Goal: Task Accomplishment & Management: Use online tool/utility

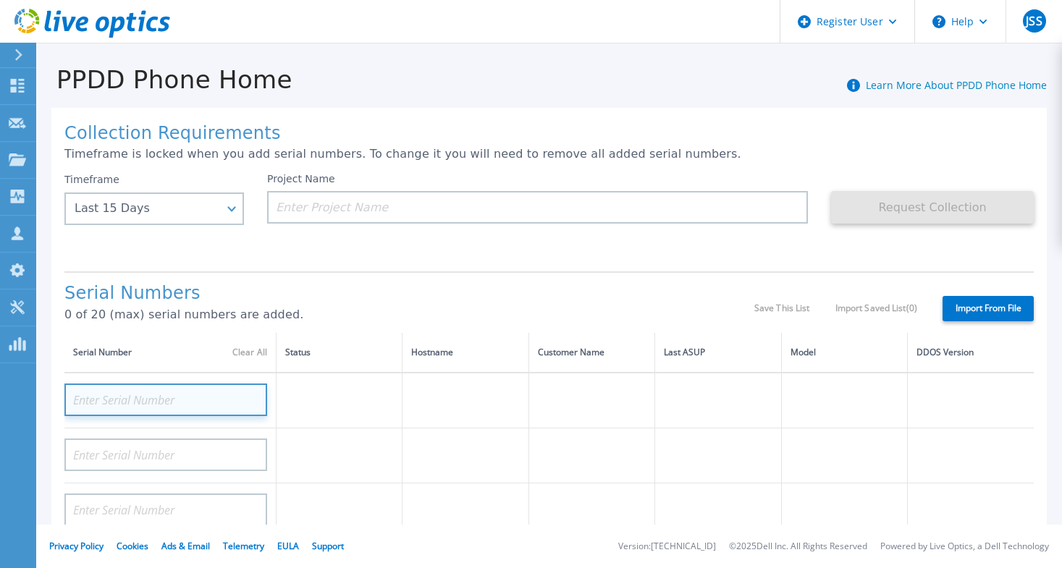
click at [142, 390] on input at bounding box center [165, 400] width 203 height 33
paste input "CRK00244814757"
type input "CRK00244814757"
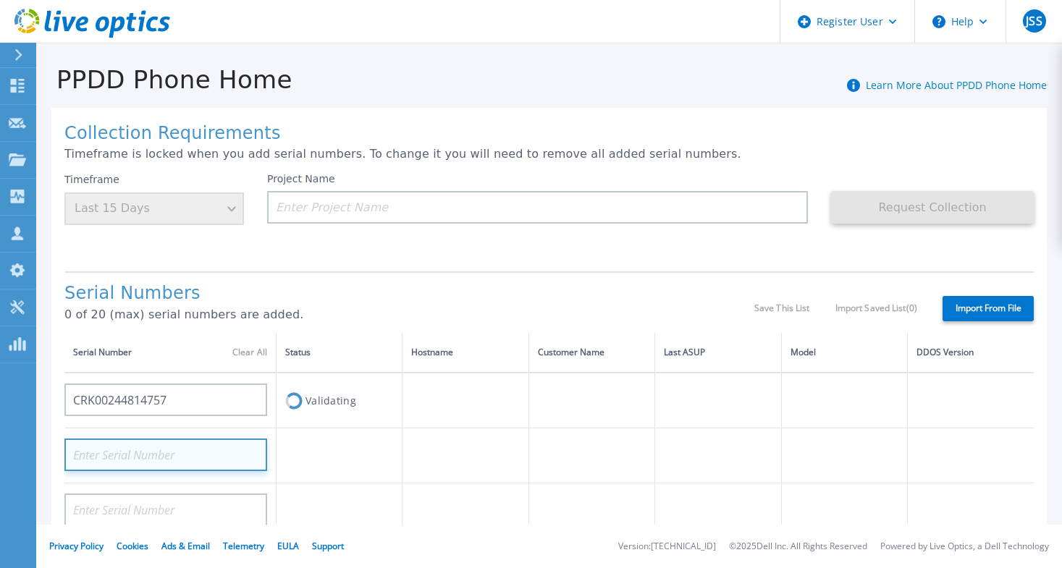
click at [167, 456] on input at bounding box center [165, 455] width 203 height 33
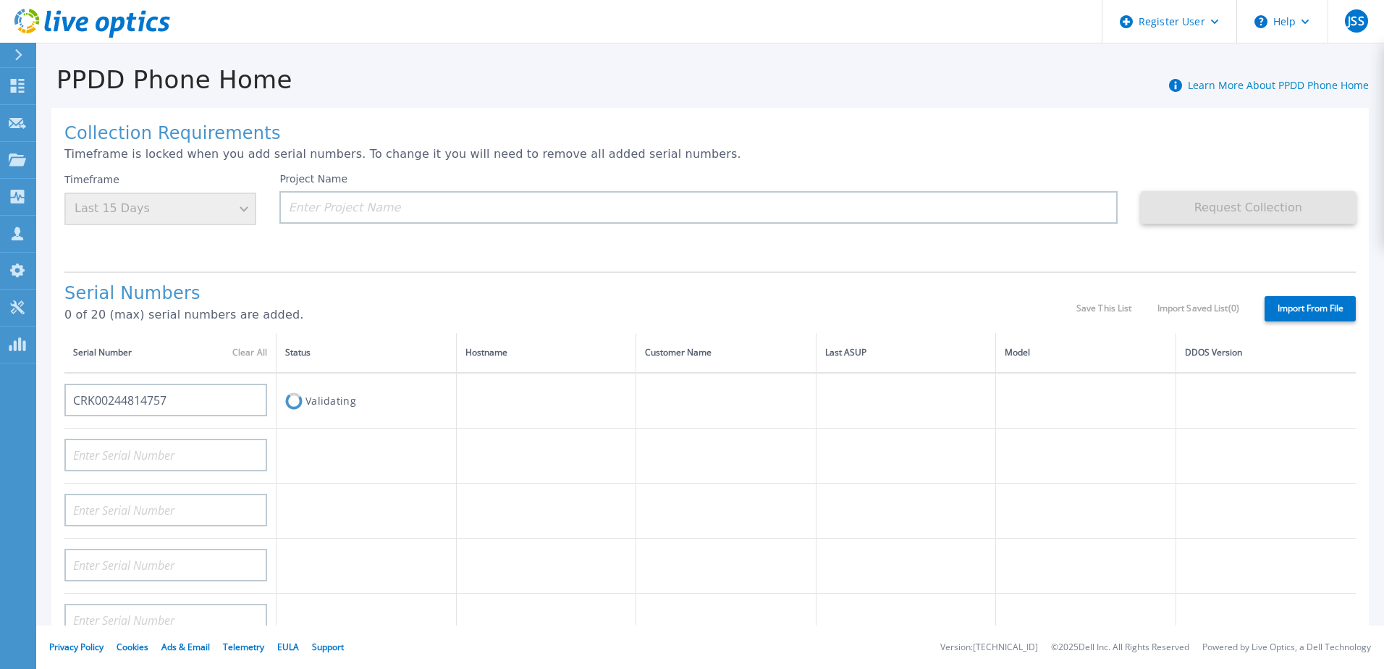
click at [1061, 313] on label "Import From File" at bounding box center [1310, 308] width 91 height 25
click at [872, 309] on p "0 of 20 (max) serial numbers are added." at bounding box center [570, 314] width 1012 height 13
click at [1061, 304] on label "Import From File" at bounding box center [1310, 308] width 91 height 25
click at [560, 319] on p "0 of 20 (max) serial numbers are added." at bounding box center [570, 314] width 1012 height 13
click at [450, 151] on p "Timeframe is locked when you add serial numbers. To change it you will need to …" at bounding box center [710, 154] width 1292 height 13
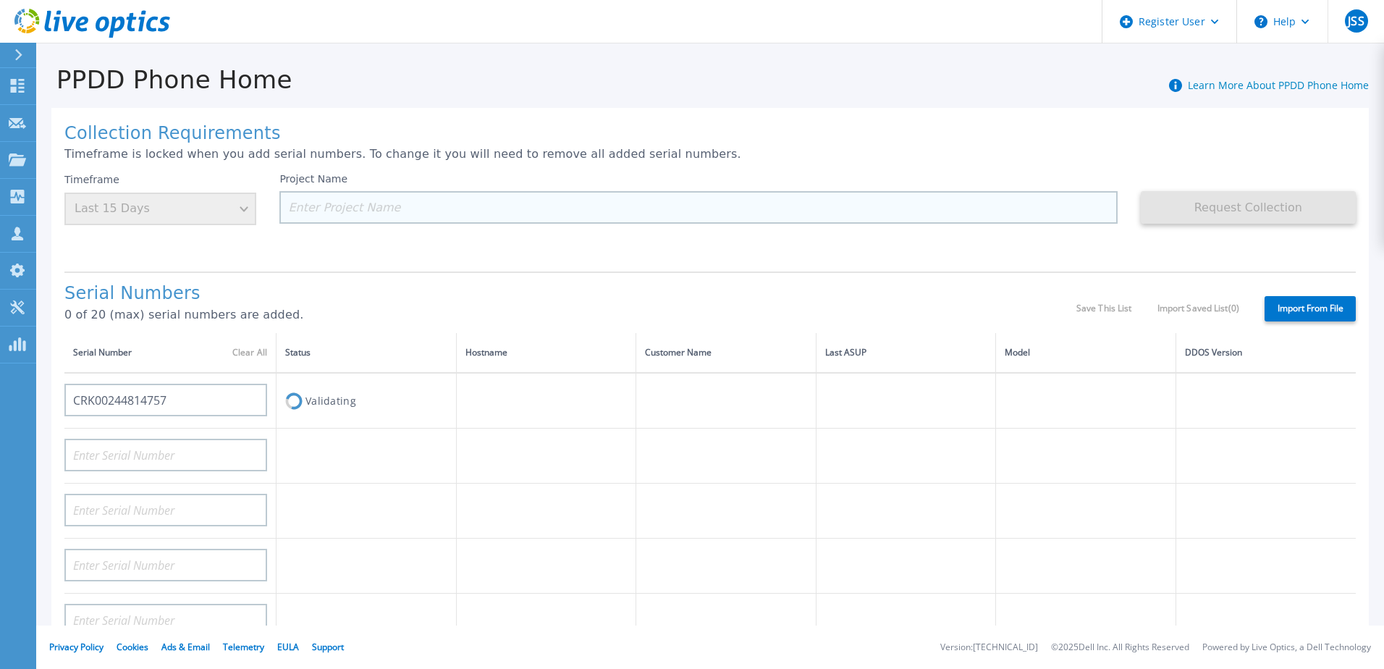
click at [463, 211] on input at bounding box center [698, 207] width 838 height 33
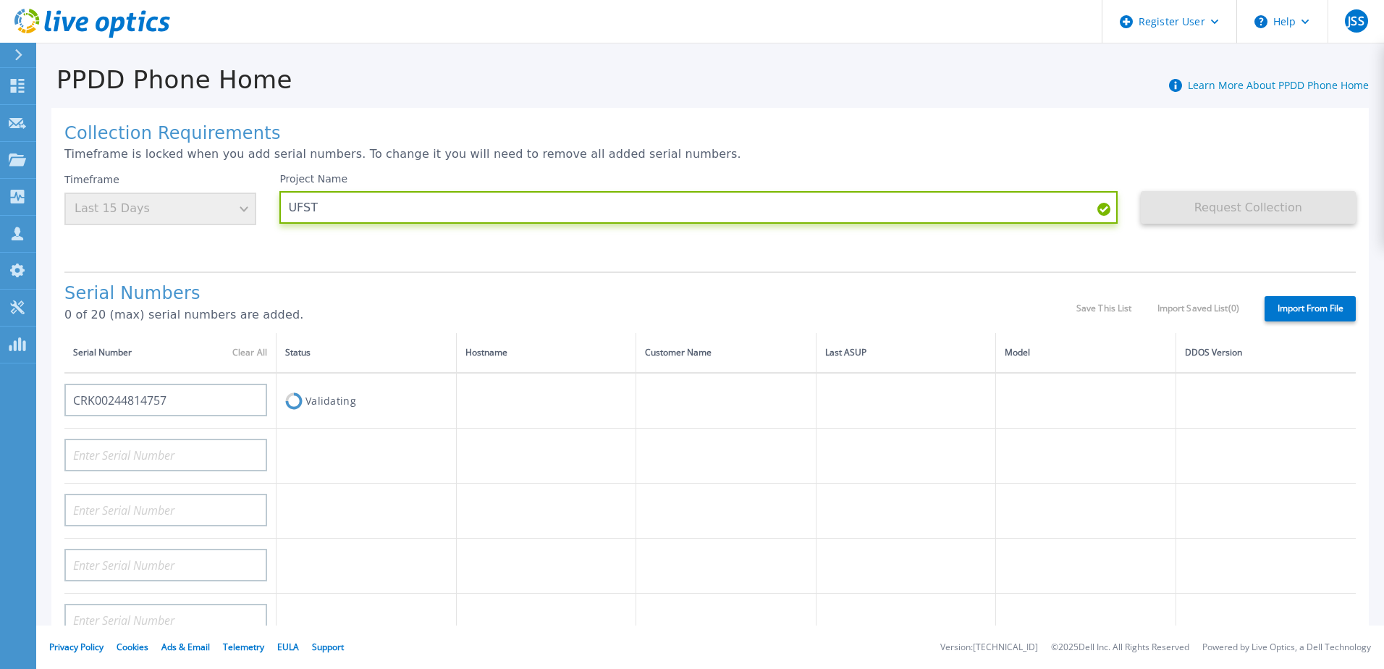
type input "UFST"
click at [505, 260] on div "Project Name UFST" at bounding box center [709, 216] width 861 height 87
click at [1061, 303] on label "Import From File" at bounding box center [1310, 308] width 91 height 25
click at [827, 315] on p "0 of 20 (max) serial numbers are added." at bounding box center [570, 314] width 1012 height 13
click at [1061, 305] on label "Import From File" at bounding box center [1310, 308] width 91 height 25
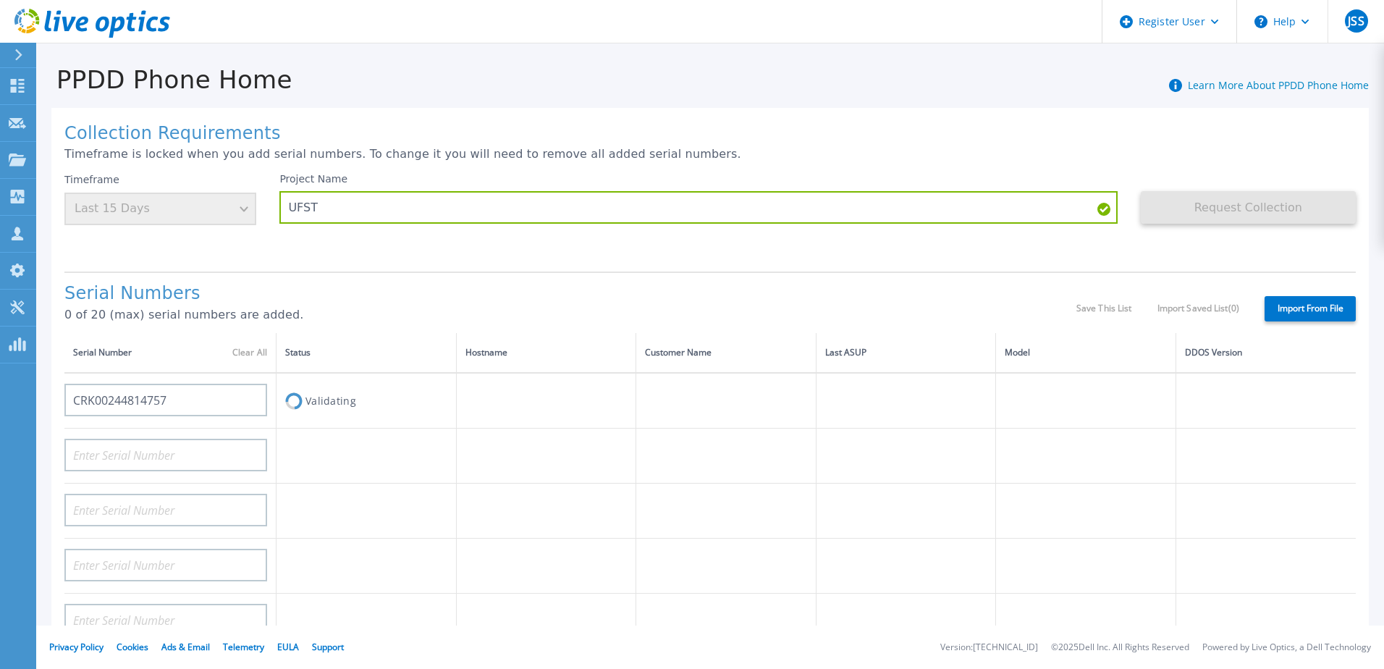
click at [1061, 305] on label "Import From File" at bounding box center [1310, 308] width 91 height 25
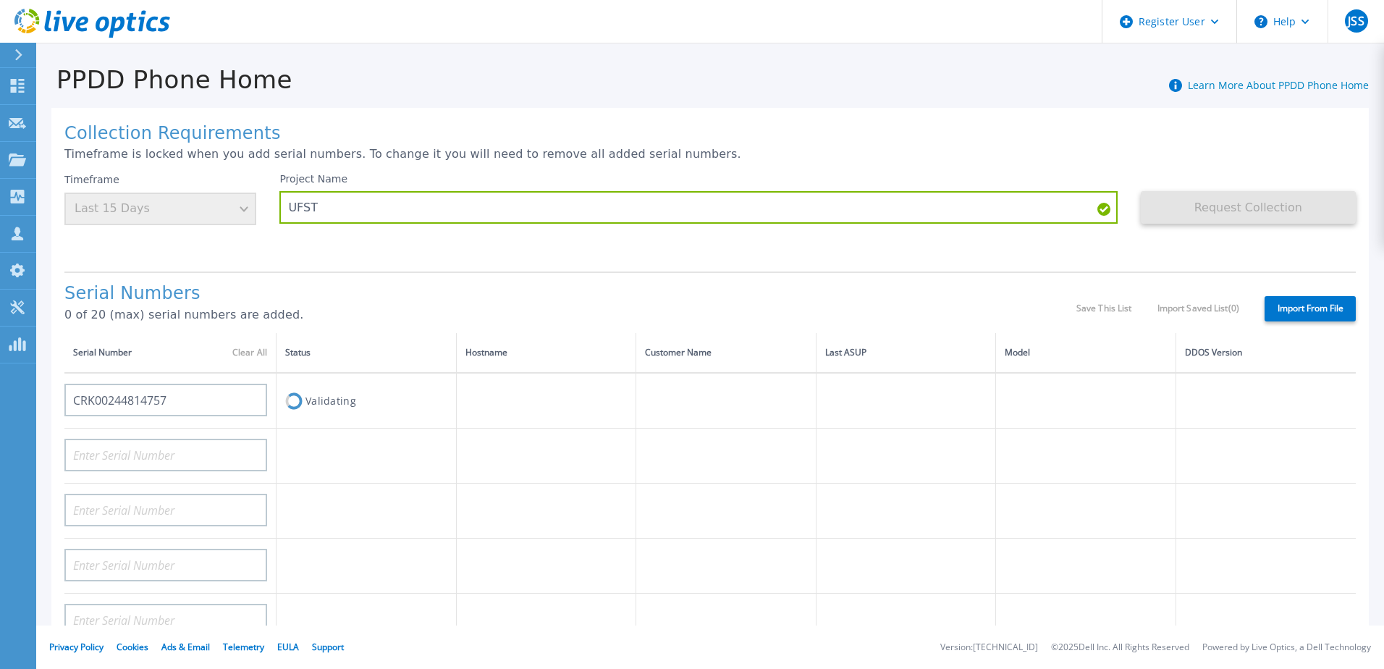
click at [1024, 260] on div "Project Name UFST" at bounding box center [709, 216] width 861 height 87
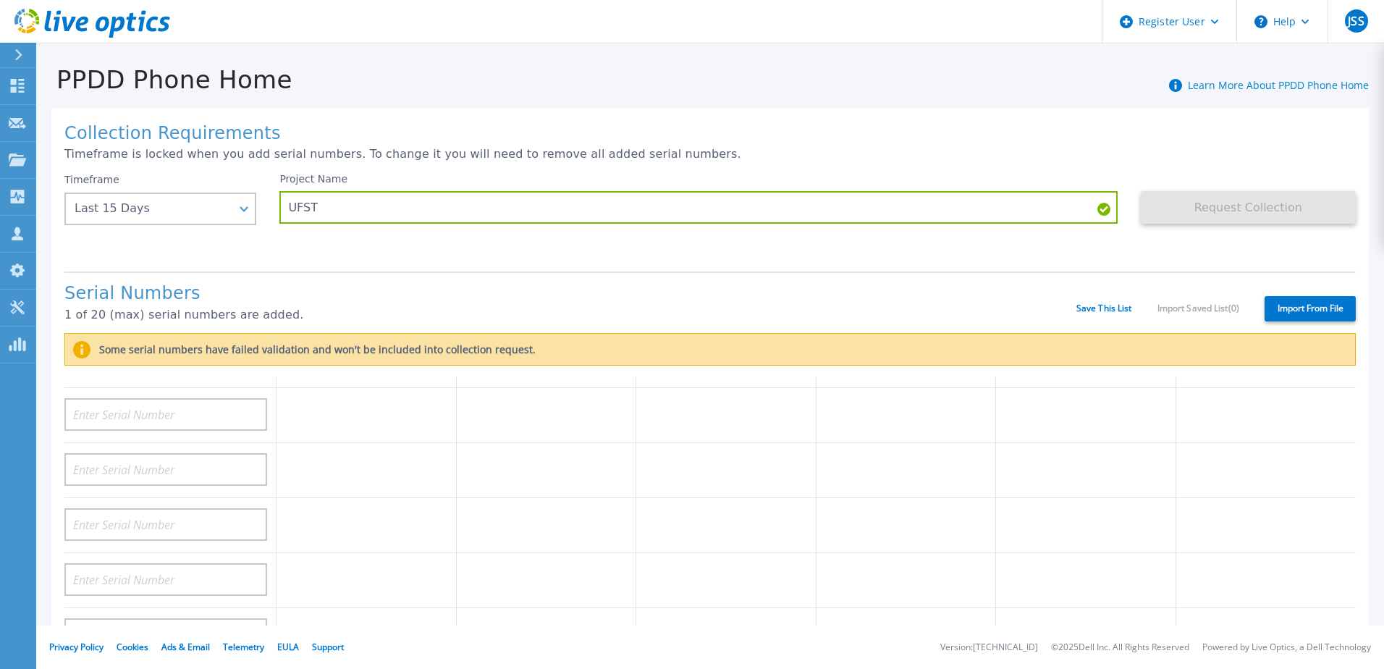
click at [1061, 308] on label "Import From File" at bounding box center [1310, 308] width 91 height 25
click at [0, 0] on input "Import From File" at bounding box center [0, 0] width 0 height 0
type input "CRK00244814756"
type input "CRK00244814713"
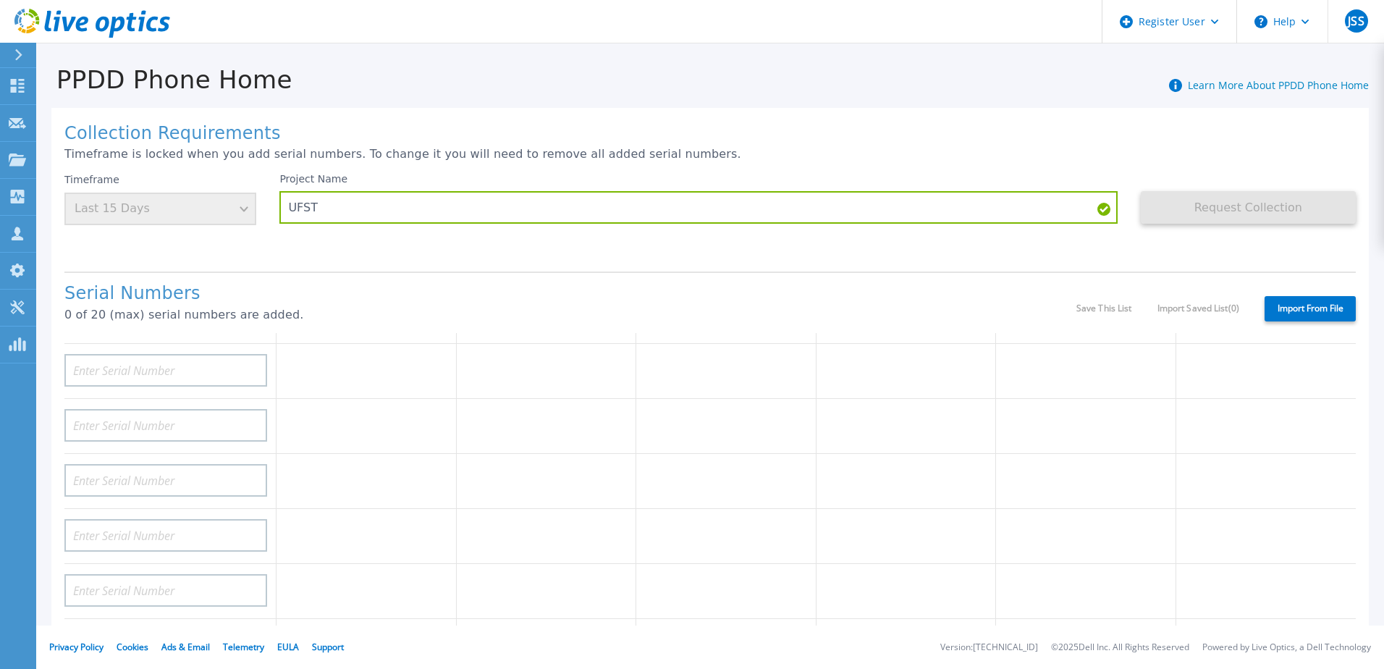
scroll to position [258, 0]
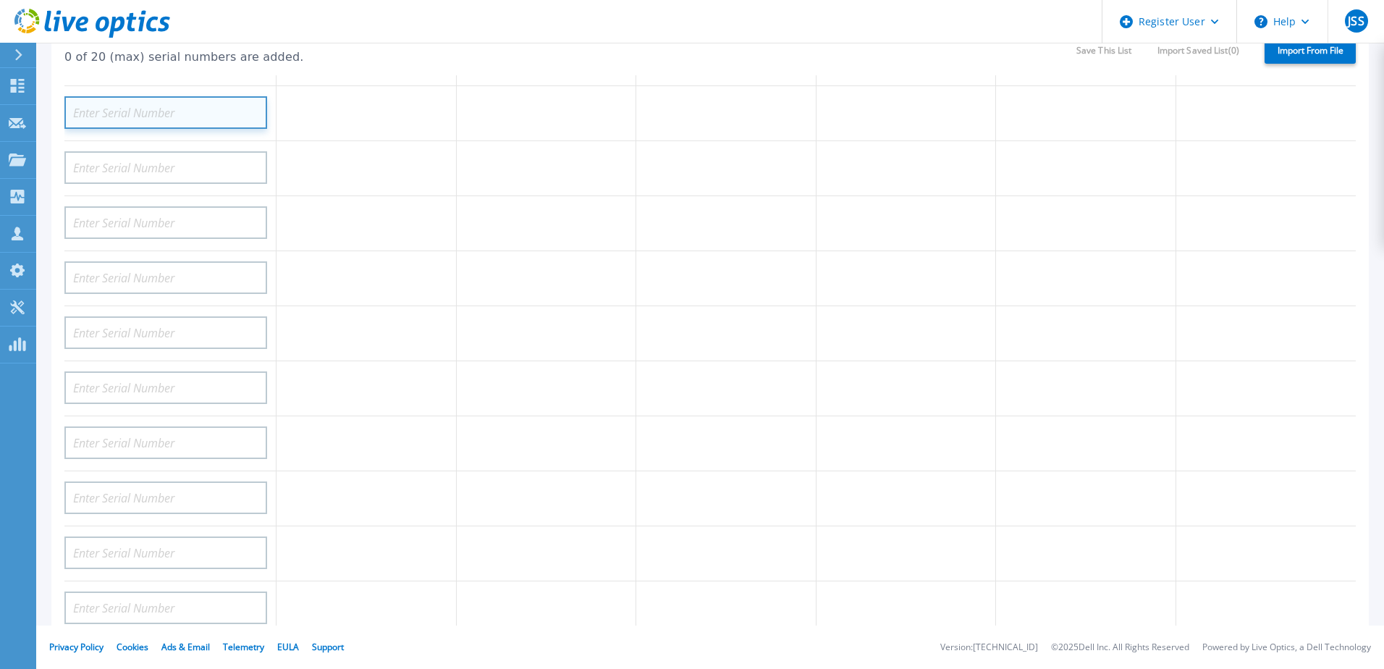
click at [151, 114] on input at bounding box center [165, 112] width 203 height 33
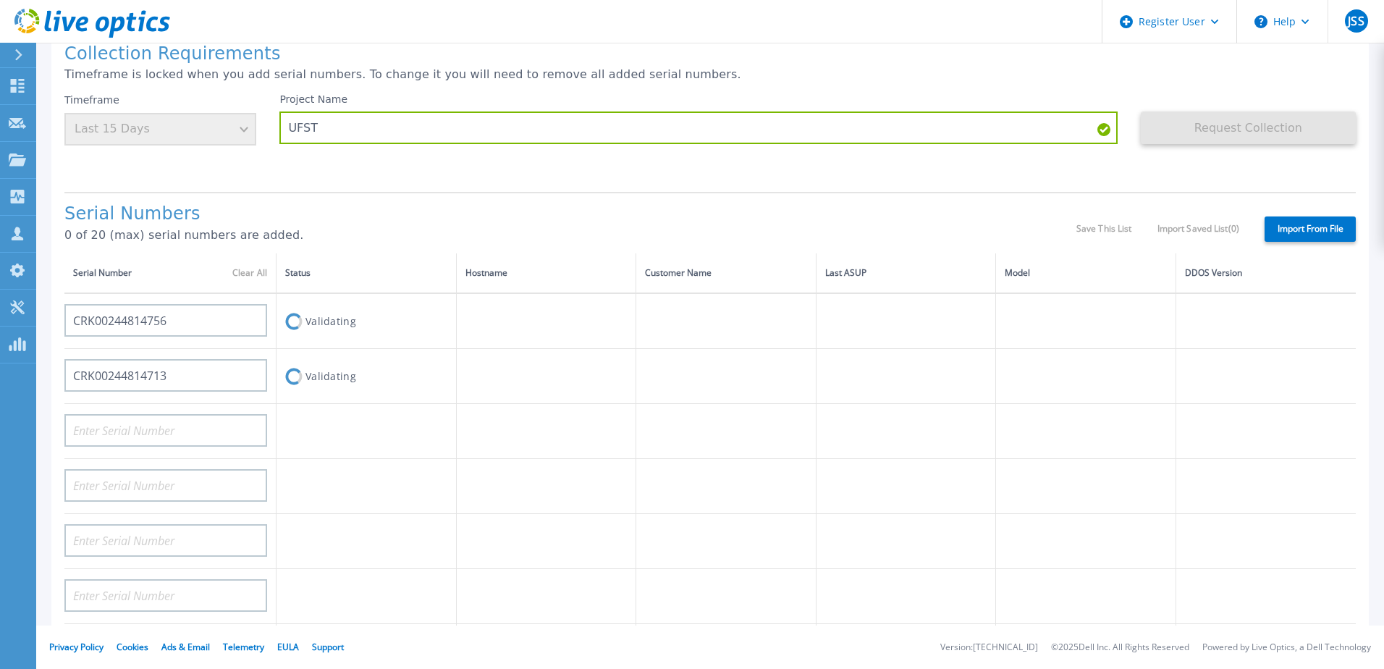
scroll to position [41, 0]
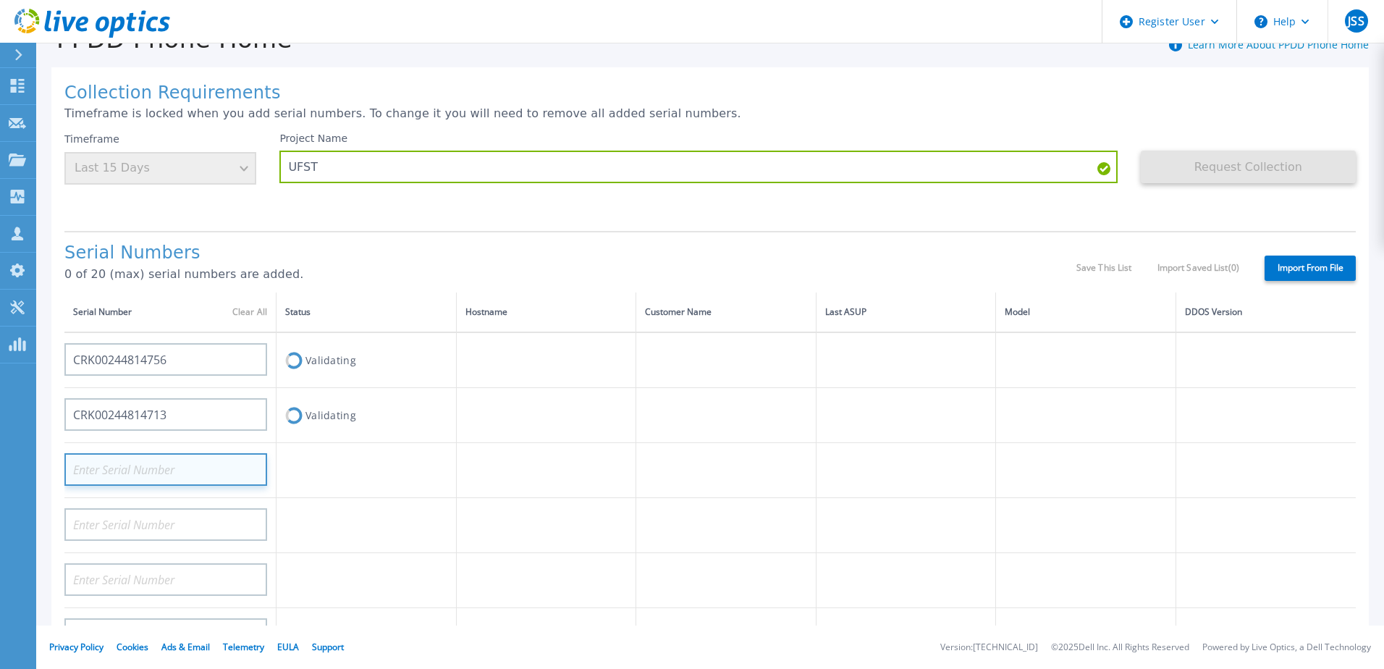
click at [211, 468] on input at bounding box center [165, 469] width 203 height 33
paste input "CRK00244814757"
type input "CRK00244814757"
click at [445, 255] on h1 "Serial Numbers" at bounding box center [570, 253] width 1012 height 20
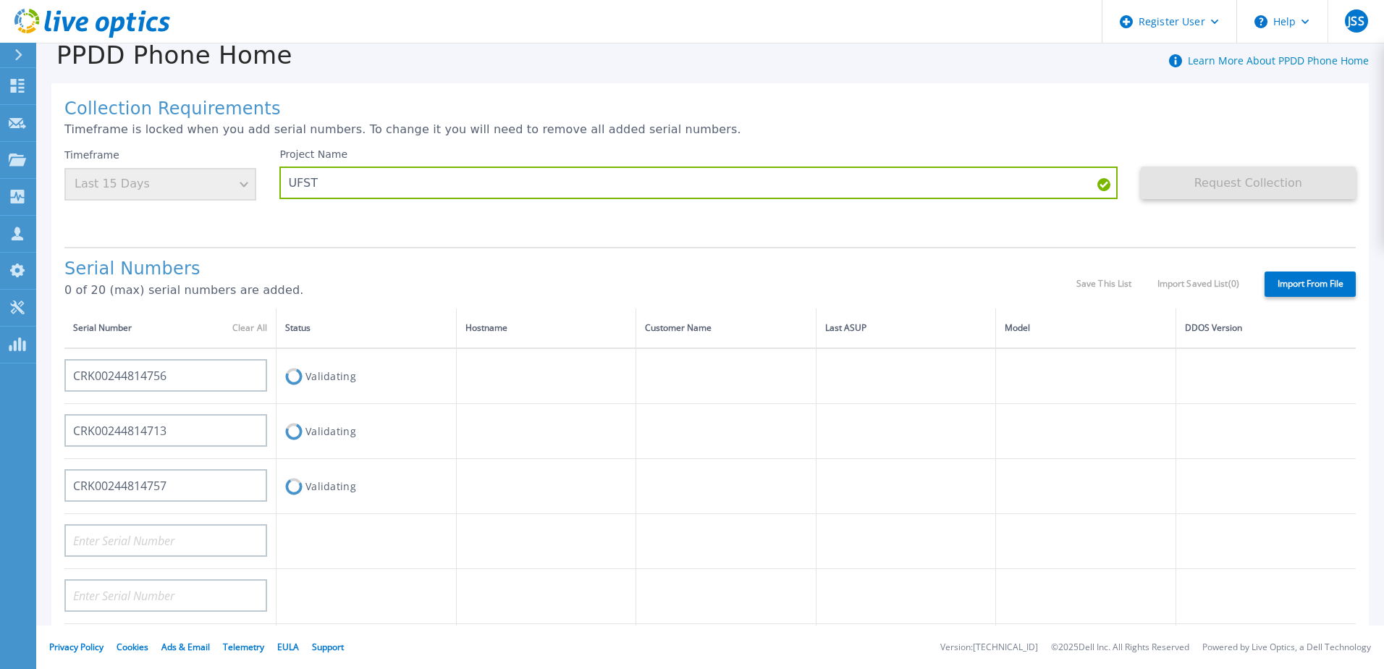
scroll to position [0, 0]
